Goal: Transaction & Acquisition: Purchase product/service

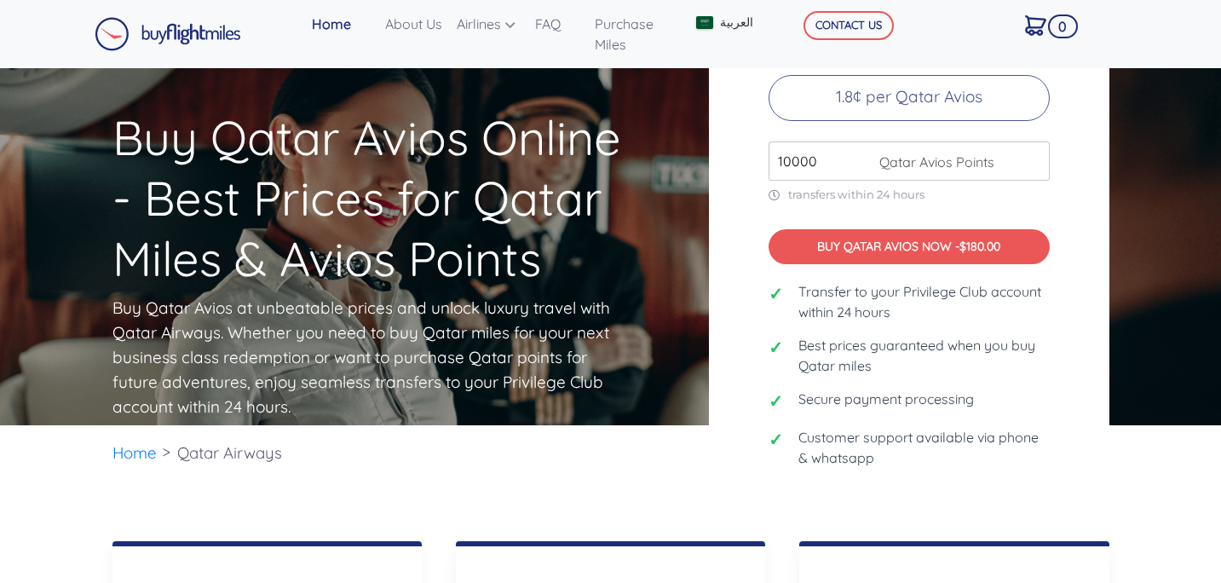
click at [836, 127] on div "Buy Qatar Avios at Best Prices 1.8¢ per Qatar Avios 10000 Qatar Avios Points tr…" at bounding box center [909, 246] width 400 height 555
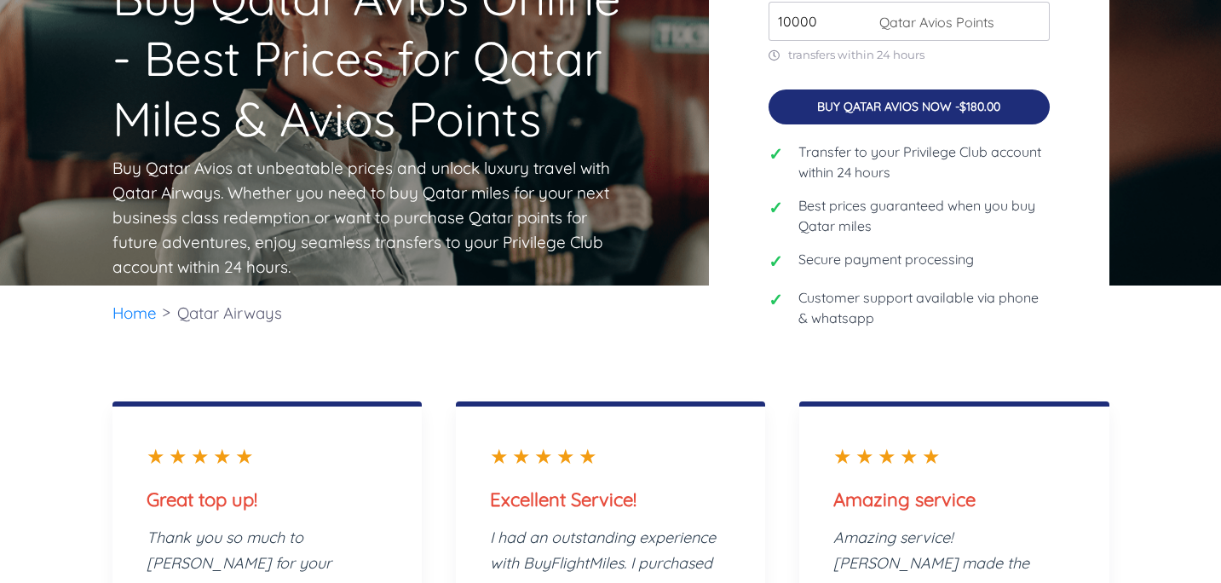
scroll to position [126, 0]
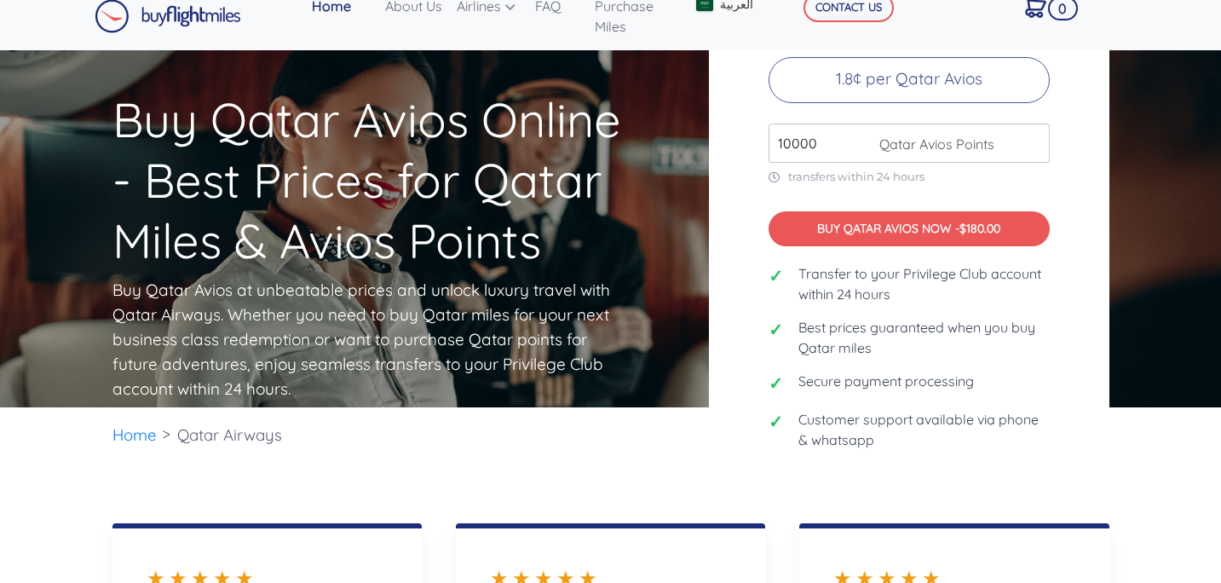
scroll to position [18, 0]
click at [854, 152] on input "10000" at bounding box center [908, 143] width 281 height 39
click at [1035, 139] on input "11000" at bounding box center [908, 143] width 281 height 39
click at [1035, 139] on input "12000" at bounding box center [908, 143] width 281 height 39
type input "1"
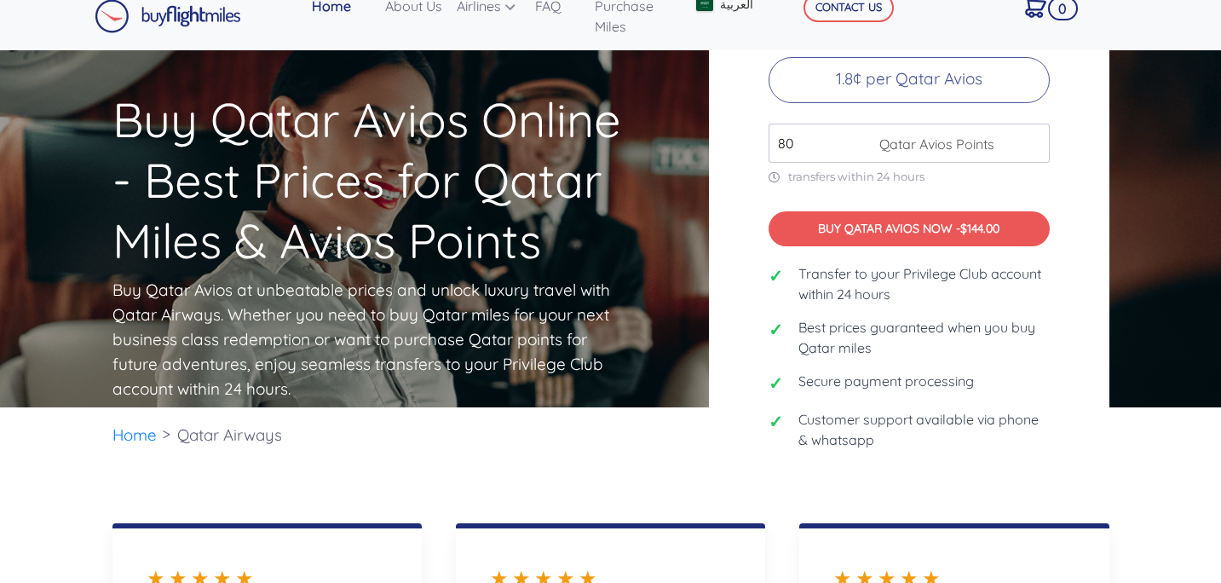
type input "8"
